Goal: Task Accomplishment & Management: Use online tool/utility

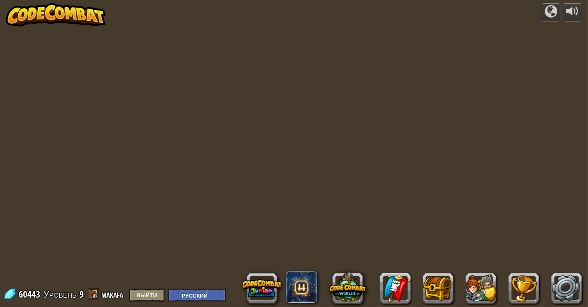
select select "ru"
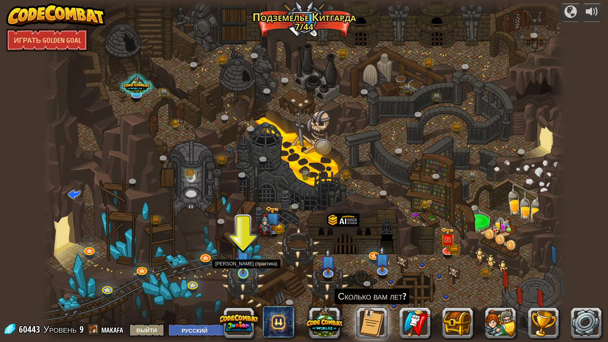
click at [240, 257] on img at bounding box center [243, 259] width 14 height 32
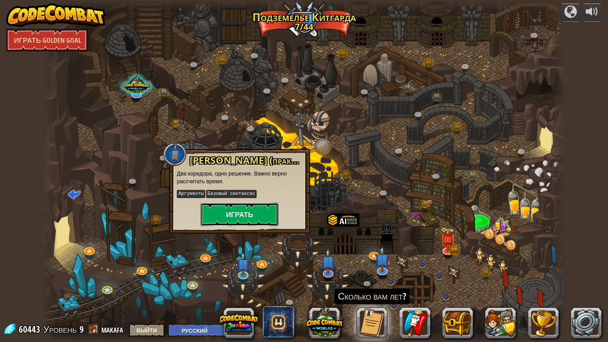
click at [233, 212] on button "Играть" at bounding box center [240, 214] width 78 height 23
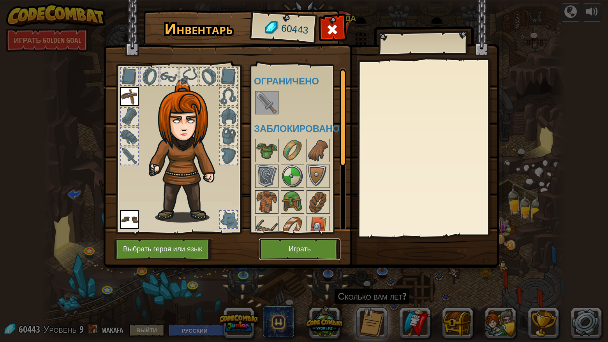
click at [280, 248] on button "Играть" at bounding box center [299, 249] width 81 height 21
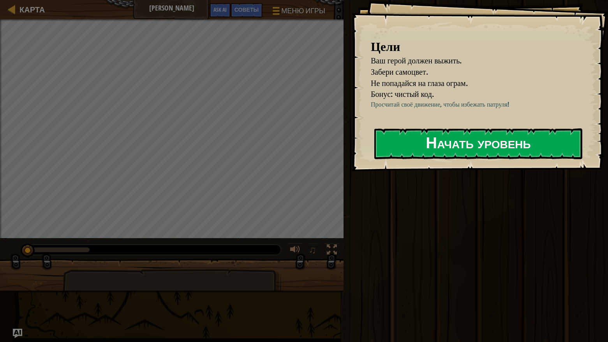
click at [432, 144] on button "Начать уровень" at bounding box center [478, 144] width 208 height 31
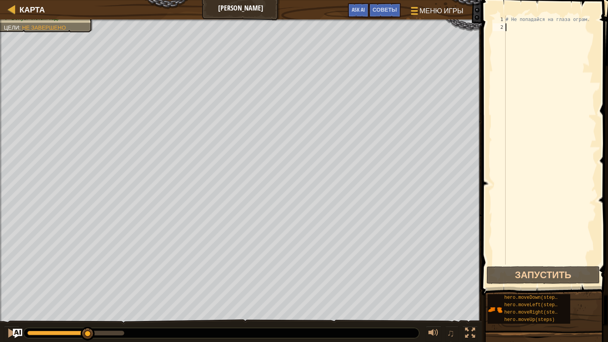
drag, startPoint x: 30, startPoint y: 334, endPoint x: 85, endPoint y: 326, distance: 56.2
click at [87, 306] on div "♫" at bounding box center [241, 331] width 482 height 23
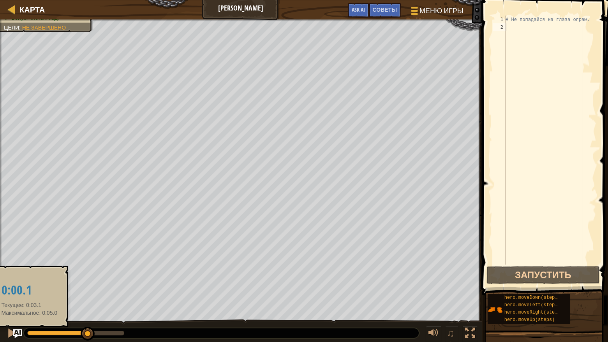
drag, startPoint x: 85, startPoint y: 326, endPoint x: 29, endPoint y: 335, distance: 56.7
click at [29, 306] on div "♫" at bounding box center [241, 331] width 482 height 23
click at [29, 306] on div at bounding box center [57, 333] width 61 height 5
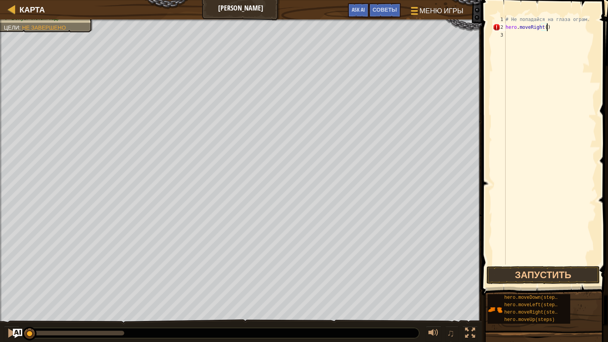
scroll to position [4, 3]
click at [518, 271] on button "Запустить" at bounding box center [542, 275] width 113 height 18
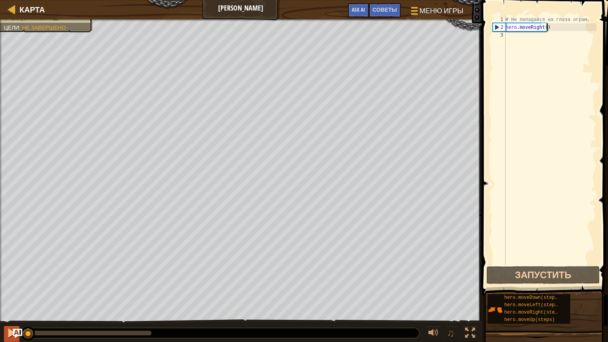
drag, startPoint x: 148, startPoint y: 331, endPoint x: 18, endPoint y: 327, distance: 130.2
click at [18, 306] on div "♫" at bounding box center [241, 331] width 482 height 23
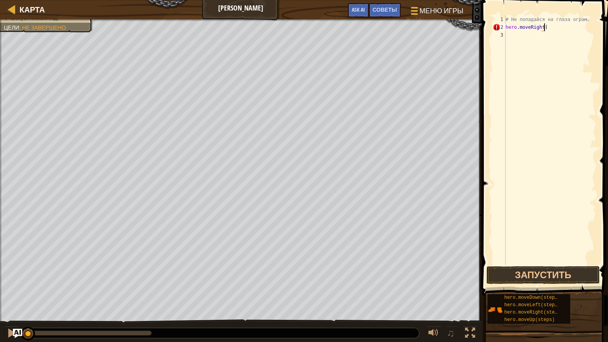
type textarea "hero.moveRight()"
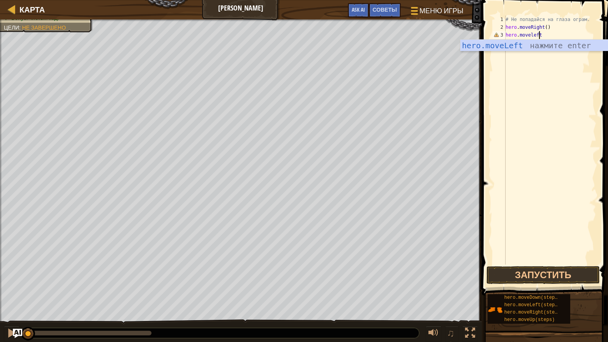
scroll to position [4, 2]
type textarea "hero.moveleft()"
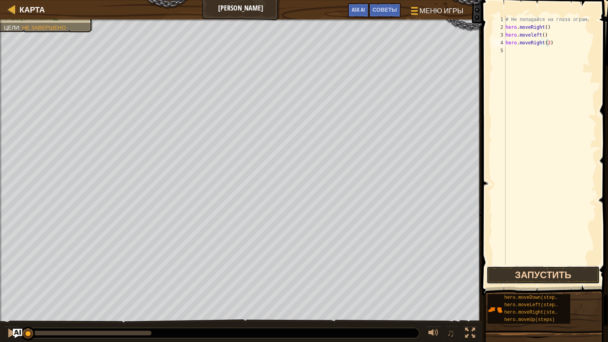
click at [514, 275] on button "Запустить" at bounding box center [542, 275] width 113 height 18
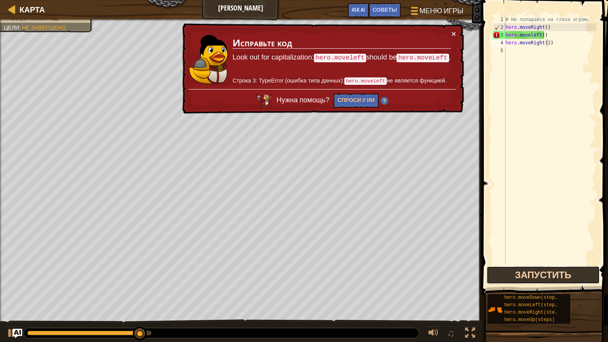
click at [525, 270] on button "Запустить" at bounding box center [542, 275] width 113 height 18
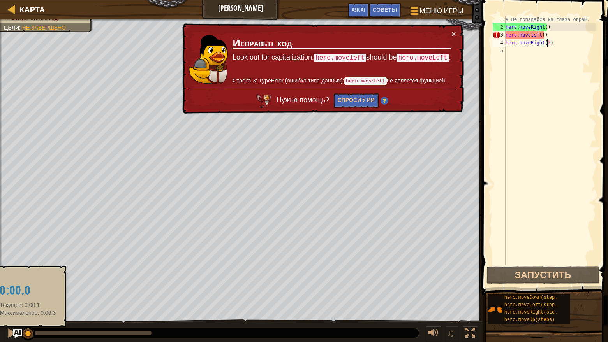
drag, startPoint x: 140, startPoint y: 332, endPoint x: 27, endPoint y: 333, distance: 112.9
click at [27, 306] on div at bounding box center [27, 333] width 1 height 5
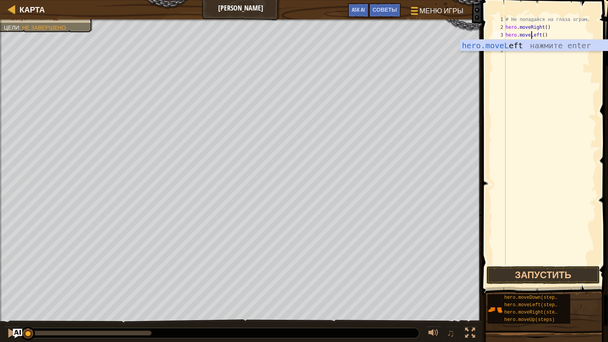
scroll to position [4, 2]
type textarea "hero.moveRight(2)"
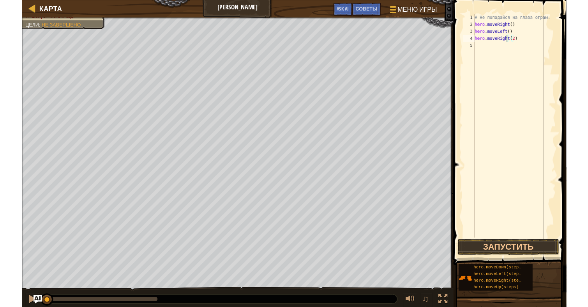
scroll to position [4, 0]
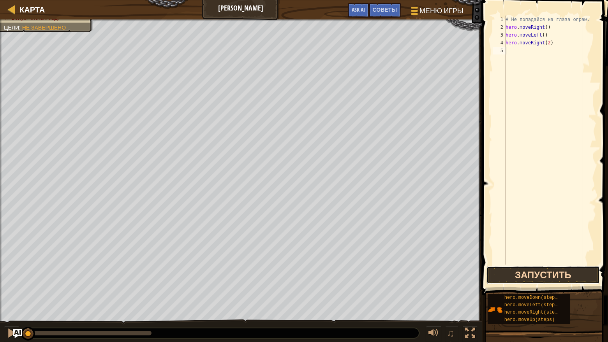
click at [525, 274] on button "Запустить" at bounding box center [542, 275] width 113 height 18
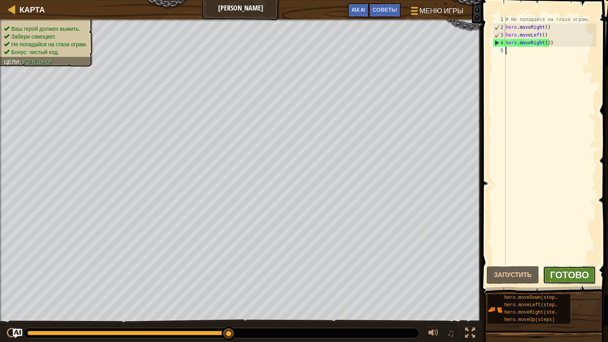
click at [573, 274] on span "Готово" at bounding box center [569, 275] width 39 height 12
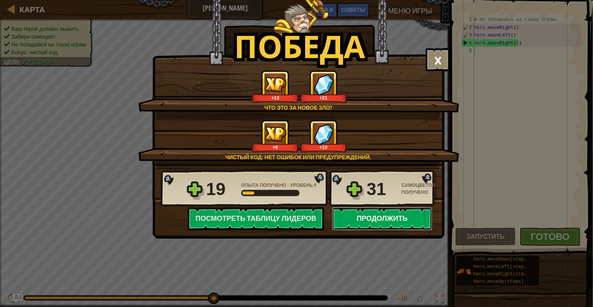
click at [387, 223] on button "Продолжить" at bounding box center [382, 218] width 100 height 23
select select "ru"
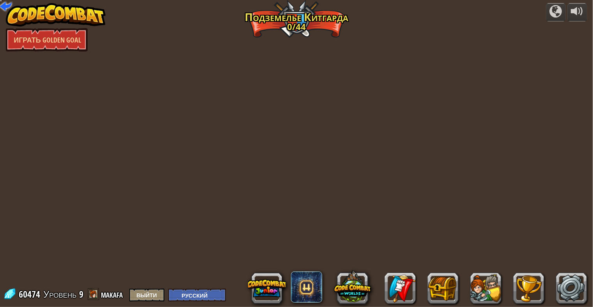
select select "ru"
